Goal: Information Seeking & Learning: Understand process/instructions

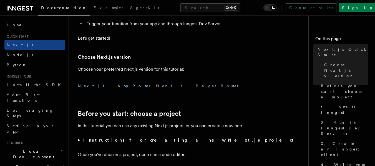
scroll to position [111, 0]
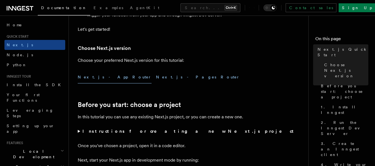
click at [156, 74] on button "Next.js - Pages Router" at bounding box center [198, 77] width 84 height 13
click at [98, 78] on button "Next.js - App Router" at bounding box center [115, 77] width 74 height 13
click at [156, 77] on button "Next.js - Pages Router" at bounding box center [198, 77] width 84 height 13
click at [97, 78] on button "Next.js - App Router" at bounding box center [115, 77] width 74 height 13
click at [156, 75] on button "Next.js - Pages Router" at bounding box center [198, 77] width 84 height 13
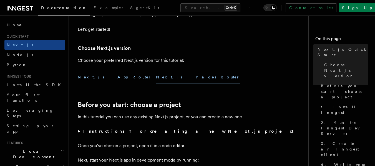
click at [99, 76] on button "Next.js - App Router" at bounding box center [115, 77] width 74 height 13
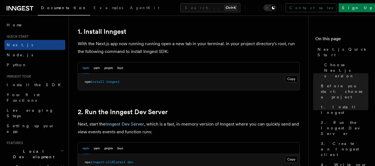
scroll to position [306, 0]
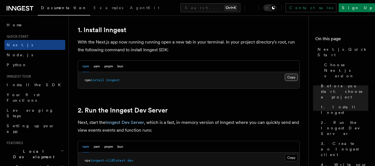
click at [287, 76] on button "Copy Copied" at bounding box center [291, 77] width 13 height 7
click at [289, 74] on button "Copy Copied" at bounding box center [291, 77] width 13 height 7
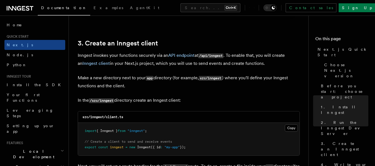
scroll to position [667, 0]
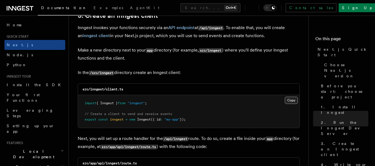
click at [292, 99] on button "Copy Copied" at bounding box center [291, 100] width 13 height 7
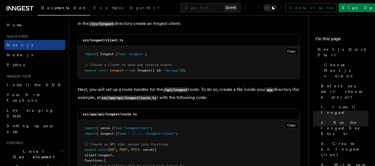
scroll to position [750, 0]
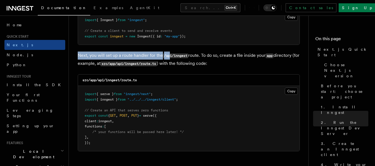
drag, startPoint x: 78, startPoint y: 54, endPoint x: 171, endPoint y: 53, distance: 93.1
click at [171, 53] on p "Next, you will set up a route handler for the /api/inngest route. To do so, cre…" at bounding box center [189, 60] width 222 height 16
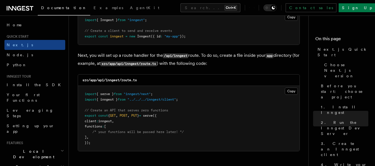
click at [220, 61] on p "Next, you will set up a route handler for the /api/inngest route. To do so, cre…" at bounding box center [189, 60] width 222 height 16
click at [288, 89] on button "Copy Copied" at bounding box center [291, 91] width 13 height 7
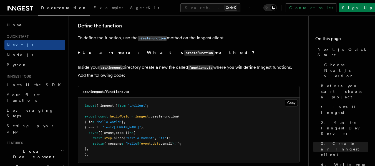
scroll to position [973, 0]
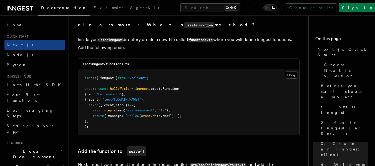
click at [101, 59] on div "src/inngest/functions.ts" at bounding box center [189, 64] width 222 height 11
click at [112, 63] on code "src/inngest/functions.ts" at bounding box center [106, 64] width 47 height 4
click at [254, 118] on pre "import { inngest } from "./client" ; export const helloWorld = inngest .createF…" at bounding box center [189, 102] width 222 height 65
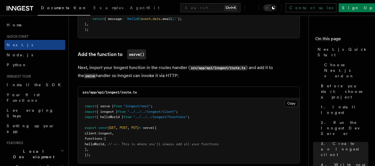
scroll to position [1084, 0]
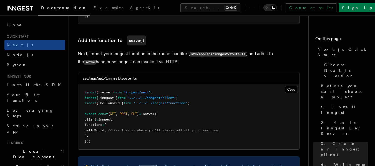
click at [98, 130] on span "helloWorld" at bounding box center [94, 131] width 19 height 4
click at [125, 123] on pre "import { serve } from "inngest/next" ; import { inngest } from "../../../innges…" at bounding box center [189, 116] width 222 height 65
click at [103, 129] on span "helloWorld" at bounding box center [94, 131] width 19 height 4
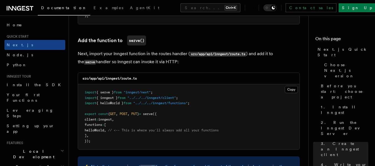
click at [150, 128] on pre "import { serve } from "inngest/next" ; import { inngest } from "../../../innges…" at bounding box center [189, 116] width 222 height 65
click at [99, 122] on pre "import { serve } from "inngest/next" ; import { inngest } from "../../../innges…" at bounding box center [189, 116] width 222 height 65
click at [96, 129] on span "helloWorld" at bounding box center [94, 131] width 19 height 4
click at [134, 124] on pre "import { serve } from "inngest/next" ; import { inngest } from "../../../innges…" at bounding box center [189, 116] width 222 height 65
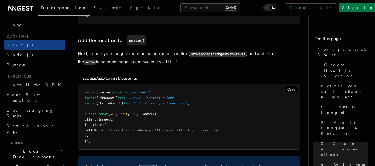
click at [104, 131] on span "helloWorld" at bounding box center [94, 131] width 19 height 4
click at [128, 125] on pre "import { serve } from "inngest/next" ; import { inngest } from "../../../innges…" at bounding box center [189, 116] width 222 height 65
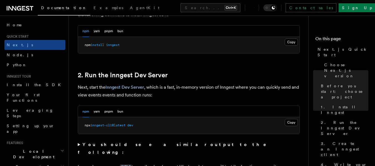
scroll to position [368, 0]
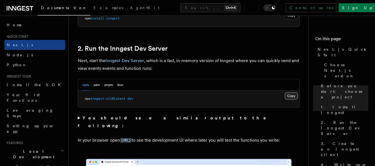
click at [286, 94] on button "Copy Copied" at bounding box center [291, 96] width 13 height 7
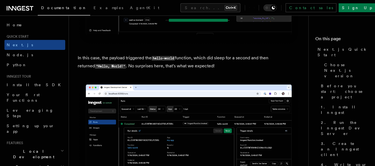
scroll to position [2230, 0]
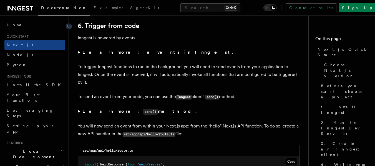
click at [100, 29] on link "6. Trigger from code" at bounding box center [109, 26] width 62 height 8
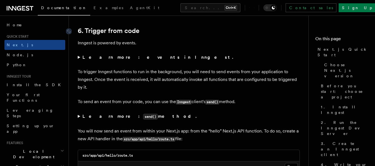
click at [100, 29] on link "6. Trigger from code" at bounding box center [109, 31] width 62 height 8
click at [153, 32] on h2 "6. Trigger from code" at bounding box center [189, 31] width 222 height 8
click at [104, 30] on link "6. Trigger from code" at bounding box center [109, 31] width 62 height 8
click at [180, 33] on h2 "6. Trigger from code" at bounding box center [189, 31] width 222 height 8
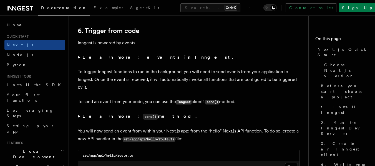
click at [115, 59] on strong "Learn more: events in Inngest." at bounding box center [159, 57] width 152 height 5
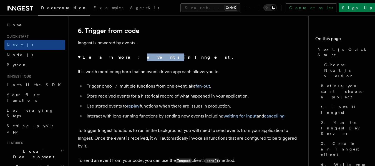
click at [115, 59] on strong "Learn more: events in Inngest." at bounding box center [159, 57] width 152 height 5
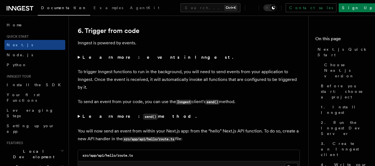
click at [160, 56] on summary "Learn more: events in Inngest." at bounding box center [189, 58] width 222 height 8
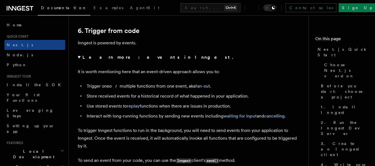
click at [89, 59] on strong "Learn more: events in Inngest." at bounding box center [159, 57] width 152 height 5
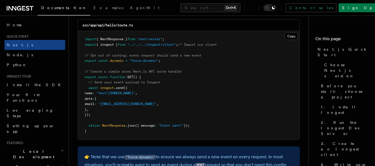
scroll to position [2947, 0]
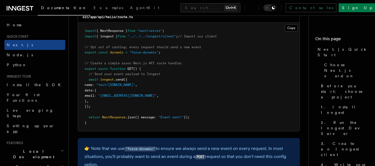
click at [96, 80] on span "await" at bounding box center [94, 80] width 10 height 4
click at [165, 78] on pre "import { NextResponse } from "next/server" ; import { inngest } from "../../../…" at bounding box center [189, 77] width 222 height 109
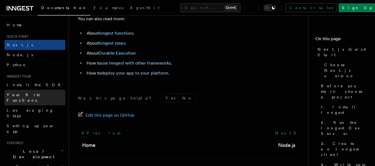
scroll to position [3559, 0]
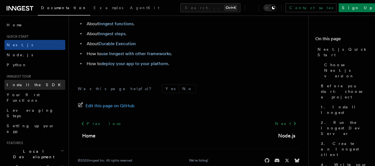
click at [21, 84] on span "Install the SDK" at bounding box center [36, 85] width 58 height 4
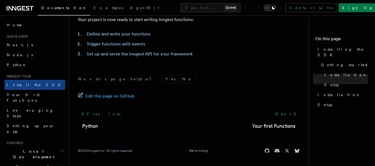
scroll to position [296, 0]
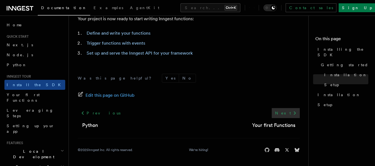
click at [283, 115] on link "Next" at bounding box center [286, 113] width 28 height 10
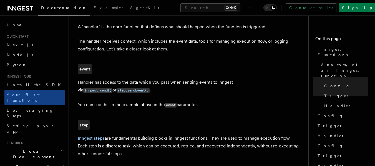
scroll to position [1196, 0]
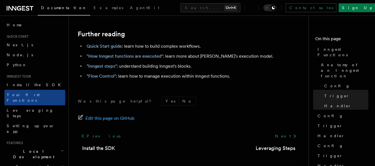
click at [188, 97] on footer "Was this page helpful? Yes No Edit this page on GitHub Previous Install the SDK…" at bounding box center [189, 136] width 222 height 79
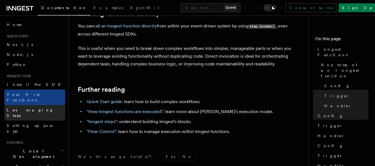
scroll to position [0, 0]
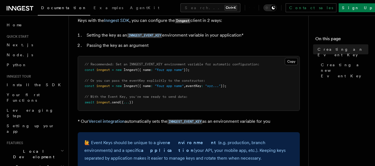
scroll to position [56, 0]
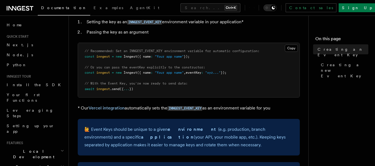
click at [196, 73] on span "eventKey" at bounding box center [194, 73] width 16 height 4
click at [125, 68] on span "// Or you can pass the eventKey explicitly to the constructor:" at bounding box center [145, 68] width 121 height 4
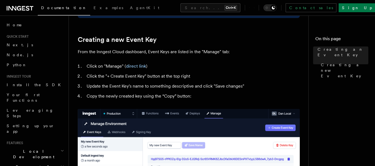
scroll to position [278, 0]
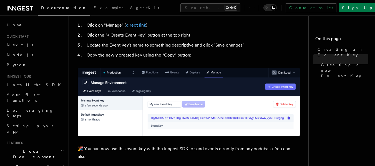
click at [134, 26] on link "direct link" at bounding box center [136, 25] width 20 height 5
